Goal: Find specific page/section: Find specific page/section

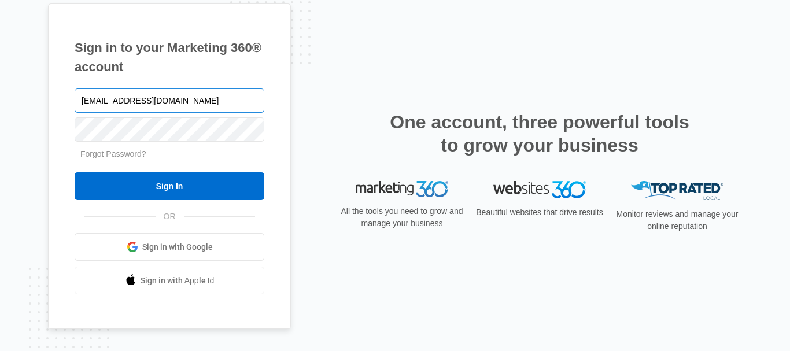
type input "[EMAIL_ADDRESS][DOMAIN_NAME]"
click at [75, 172] on input "Sign In" at bounding box center [170, 186] width 190 height 28
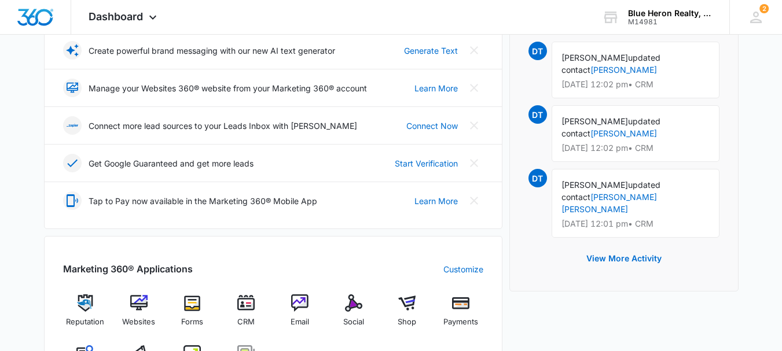
scroll to position [281, 0]
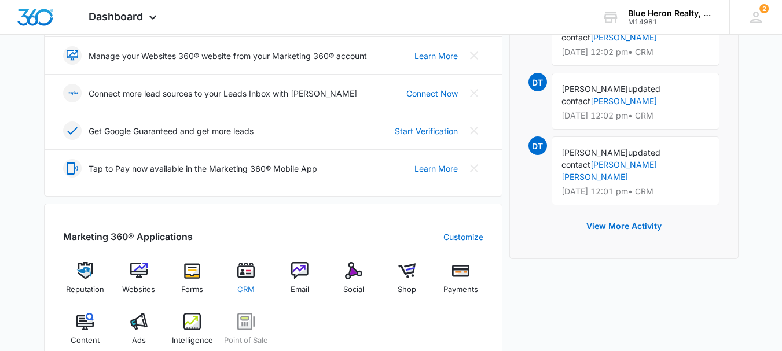
click at [247, 288] on span "CRM" at bounding box center [245, 290] width 17 height 12
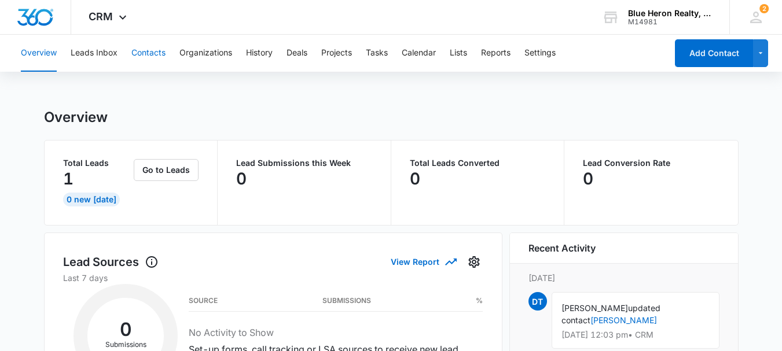
click at [142, 51] on button "Contacts" at bounding box center [148, 53] width 34 height 37
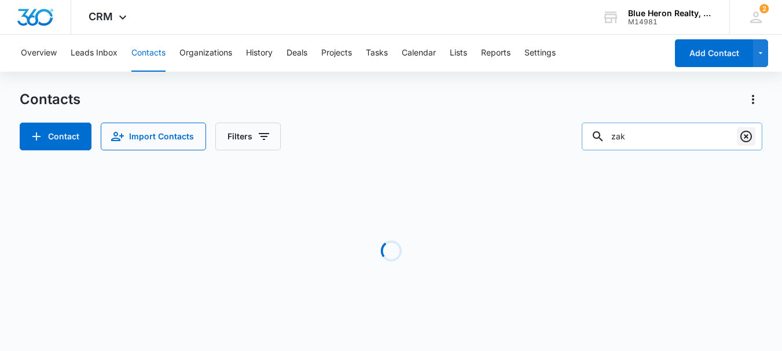
click at [747, 138] on icon "Clear" at bounding box center [746, 137] width 12 height 12
type input "artaville"
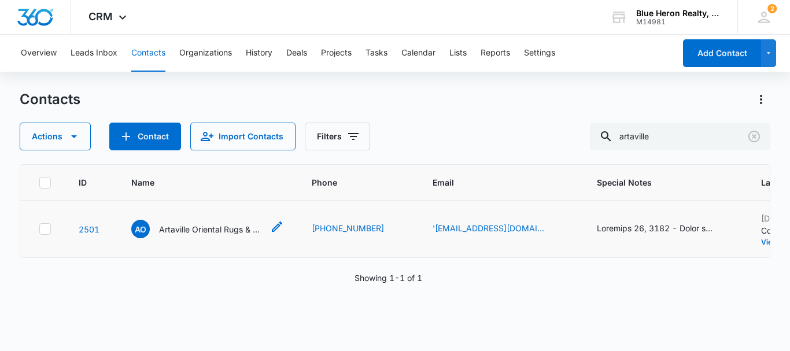
click at [187, 235] on p "Artaville Oriental Rugs & Antiques" at bounding box center [211, 229] width 104 height 12
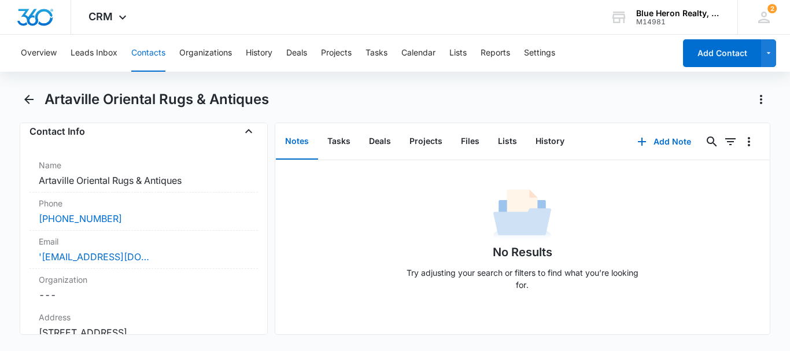
scroll to position [209, 0]
